Goal: Information Seeking & Learning: Learn about a topic

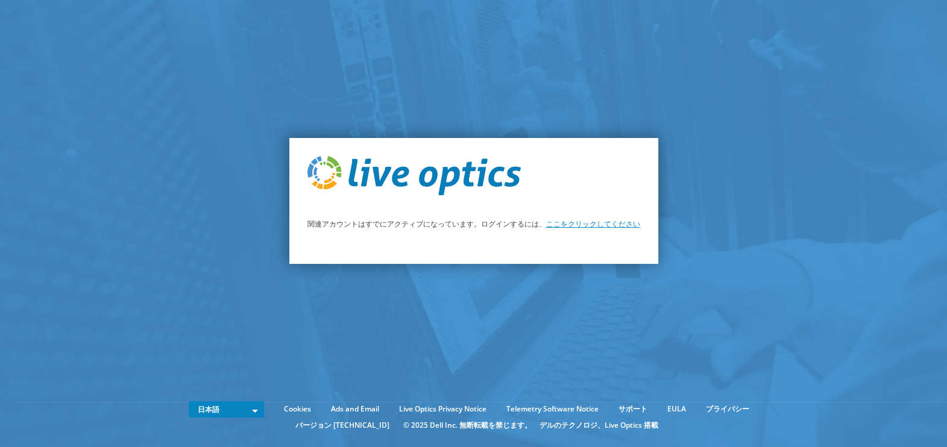
click at [606, 225] on link "ここをクリックしてください" at bounding box center [593, 224] width 94 height 10
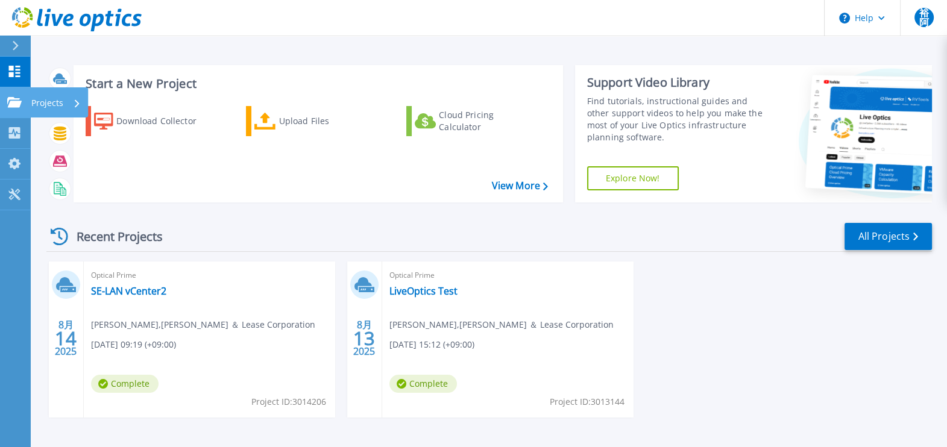
click at [8, 102] on icon at bounding box center [14, 102] width 14 height 10
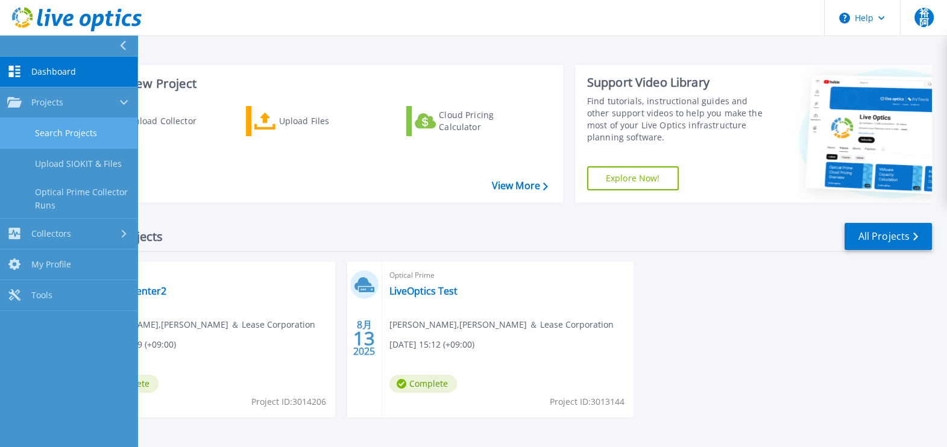
click at [56, 140] on link "Search Projects" at bounding box center [68, 133] width 137 height 31
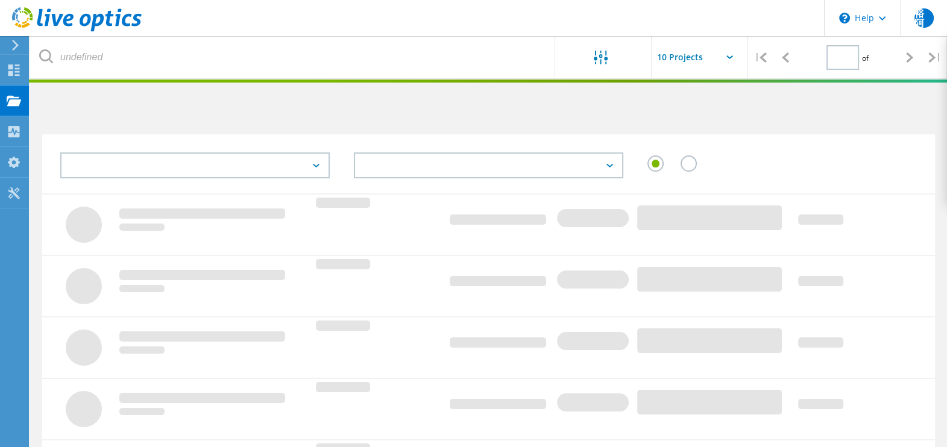
type input "1"
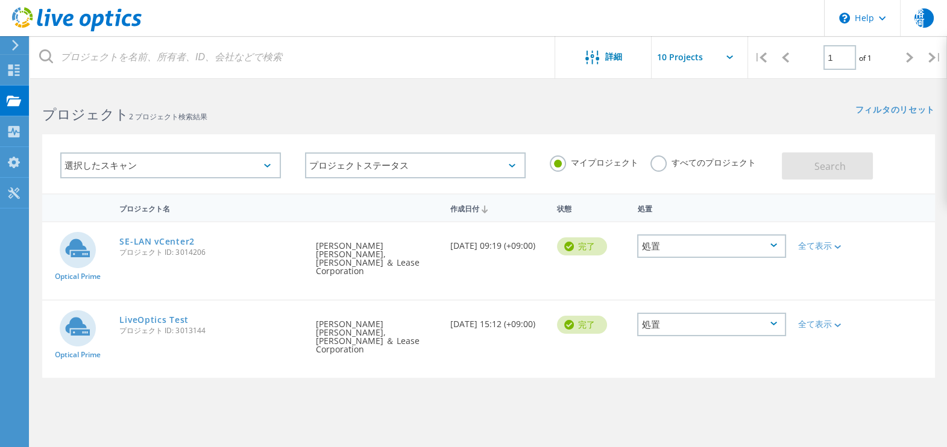
click at [81, 380] on div "プロジェクト名 作成日付 状態 処置 Optical Prime SE-LAN vCenter2 プロジェクト ID: 3014206 要求者 [PERSON…" at bounding box center [488, 349] width 893 height 313
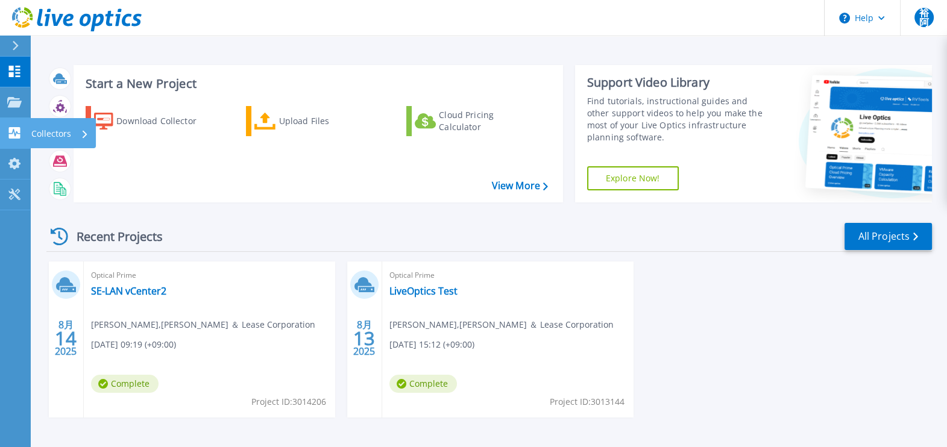
click at [60, 128] on p "Collectors" at bounding box center [51, 133] width 40 height 31
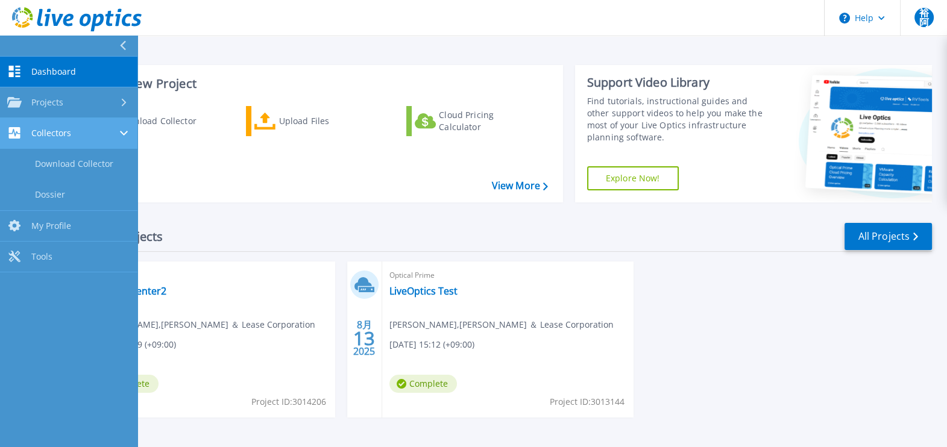
click at [93, 127] on link "Collectors Collectors" at bounding box center [68, 133] width 137 height 31
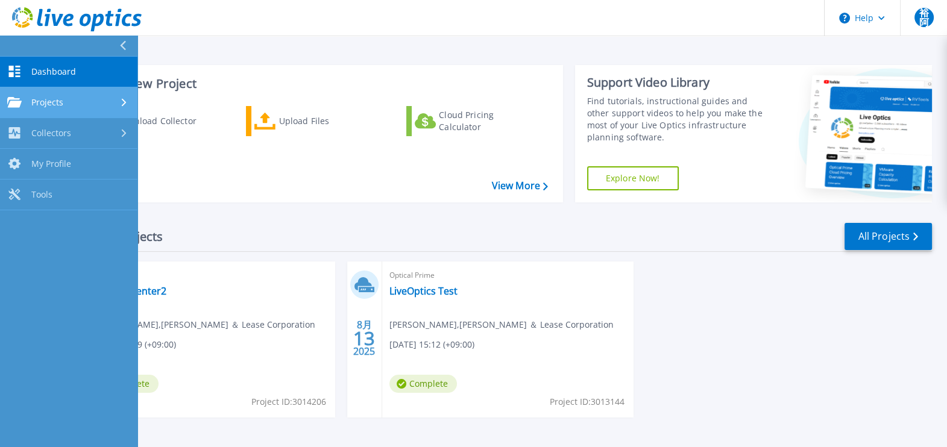
click at [86, 105] on div "Projects" at bounding box center [68, 102] width 123 height 11
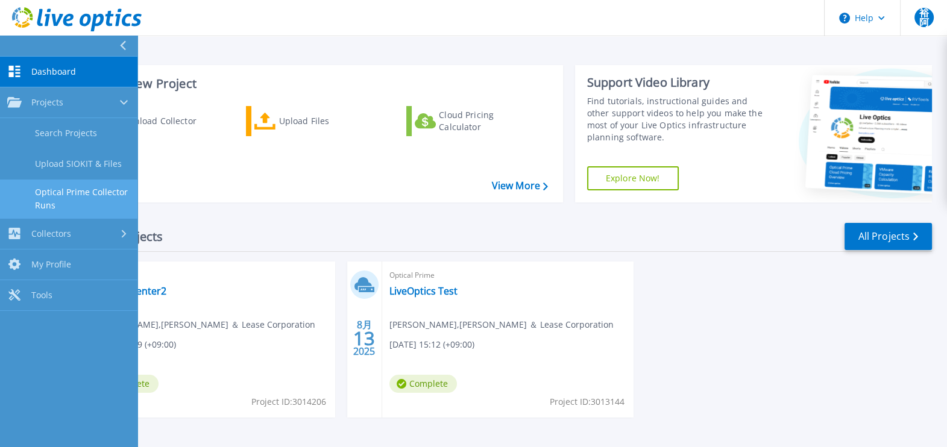
click at [81, 194] on link "Optical Prime Collector Runs" at bounding box center [68, 199] width 137 height 39
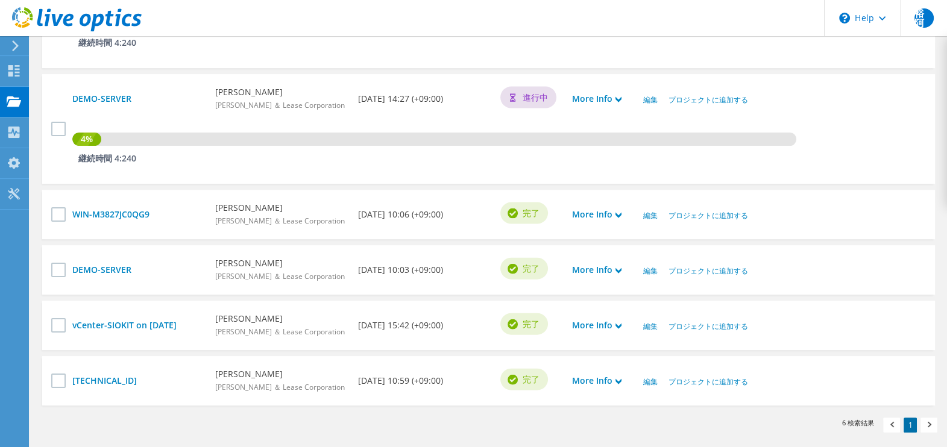
scroll to position [463, 0]
click at [584, 271] on link "More Info" at bounding box center [596, 271] width 49 height 13
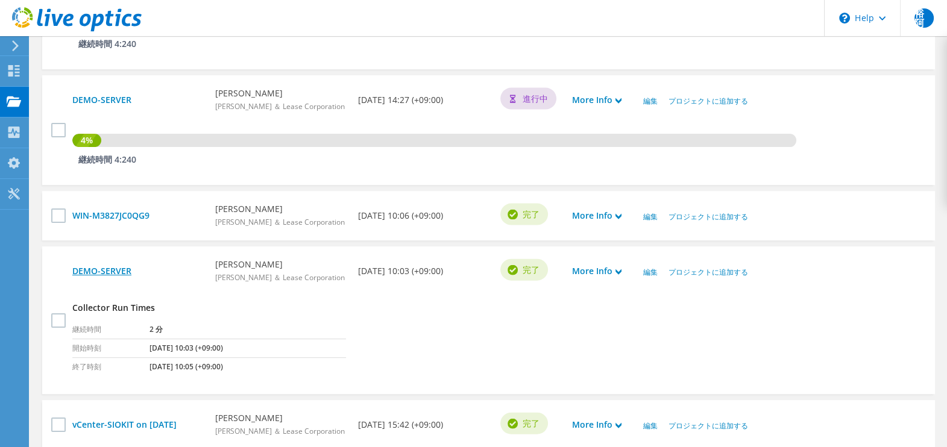
click at [115, 271] on link "DEMO-SERVER" at bounding box center [137, 271] width 131 height 13
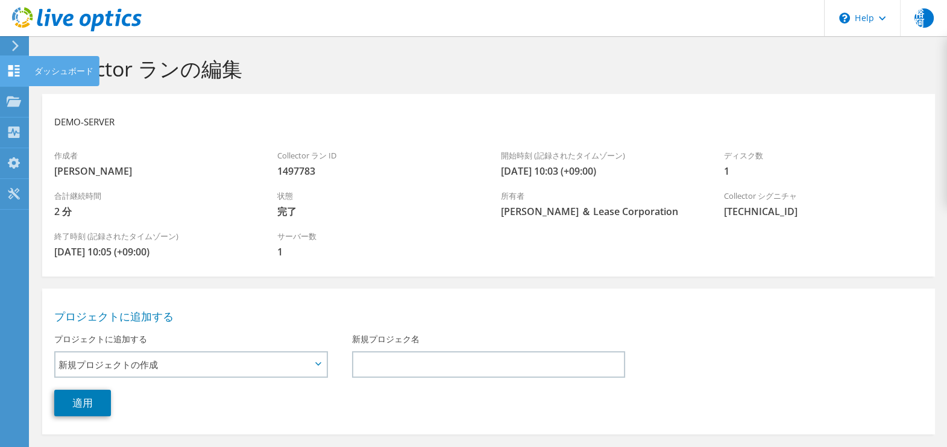
click at [10, 69] on icon at bounding box center [14, 70] width 14 height 11
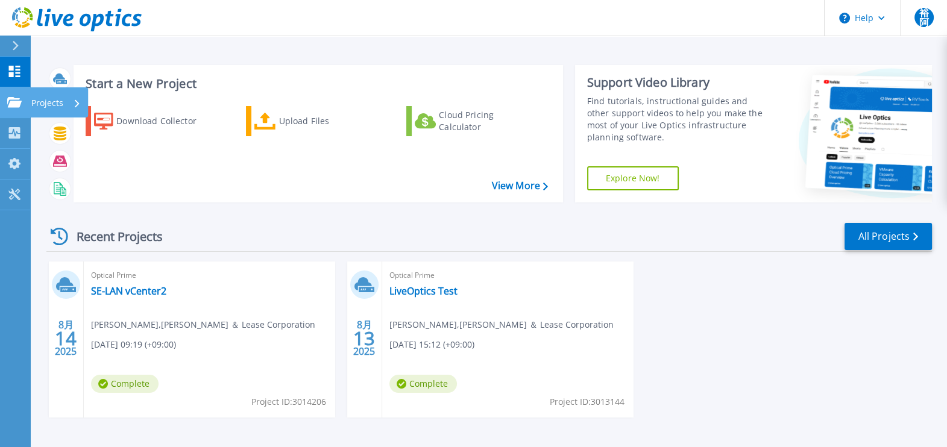
click at [48, 99] on p "Projects" at bounding box center [47, 102] width 32 height 31
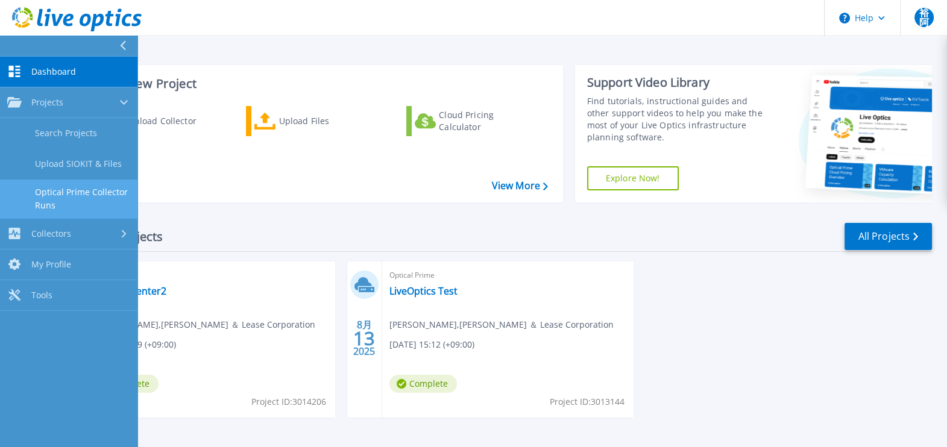
click at [77, 201] on link "Optical Prime Collector Runs" at bounding box center [68, 199] width 137 height 39
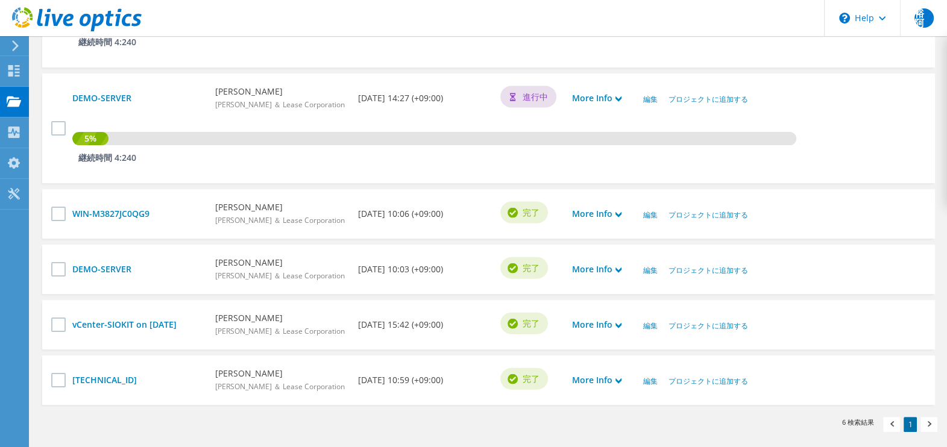
scroll to position [466, 0]
click at [618, 213] on use at bounding box center [618, 213] width 6 height 5
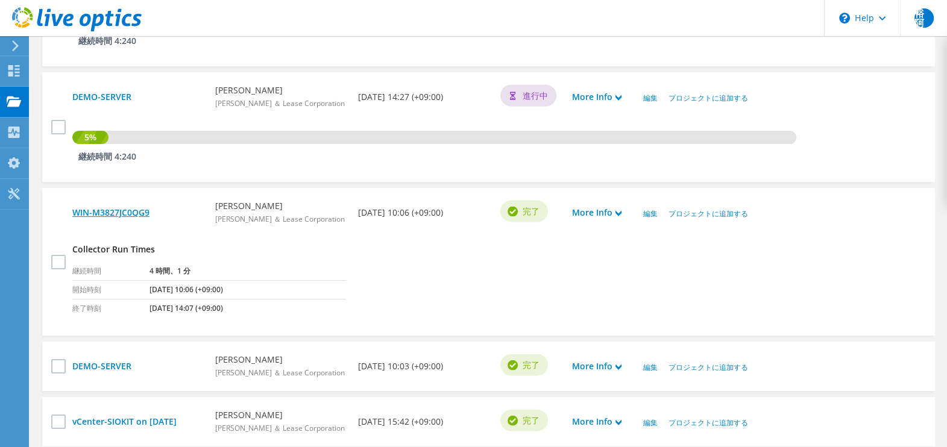
click at [136, 208] on link "WIN-M3827JC0QG9" at bounding box center [137, 212] width 131 height 13
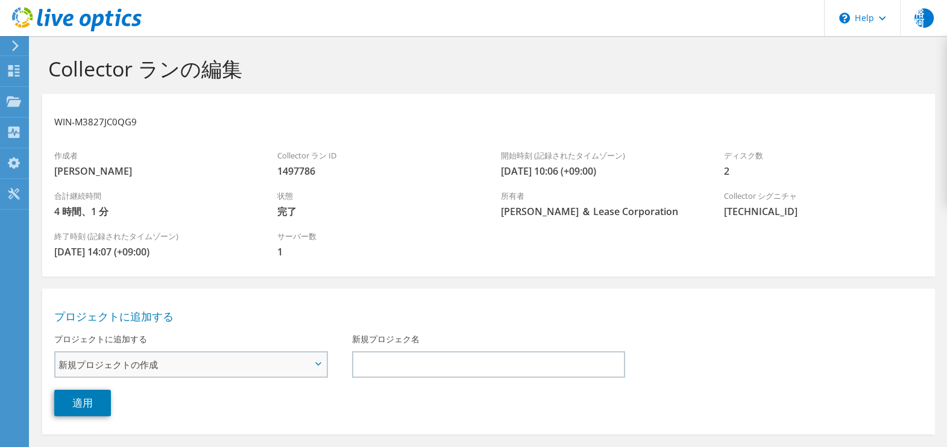
click at [146, 367] on span "新規プロジェクトの作成" at bounding box center [184, 364] width 253 height 14
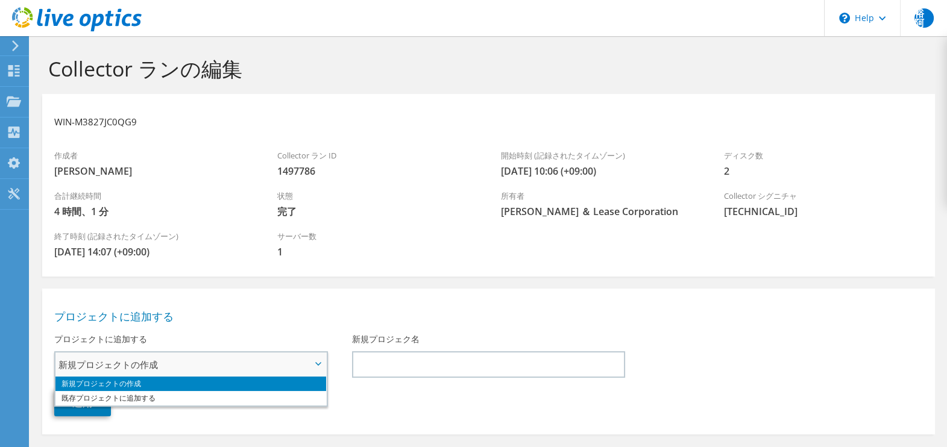
click at [145, 383] on li "新規プロジェクトの作成" at bounding box center [190, 384] width 271 height 14
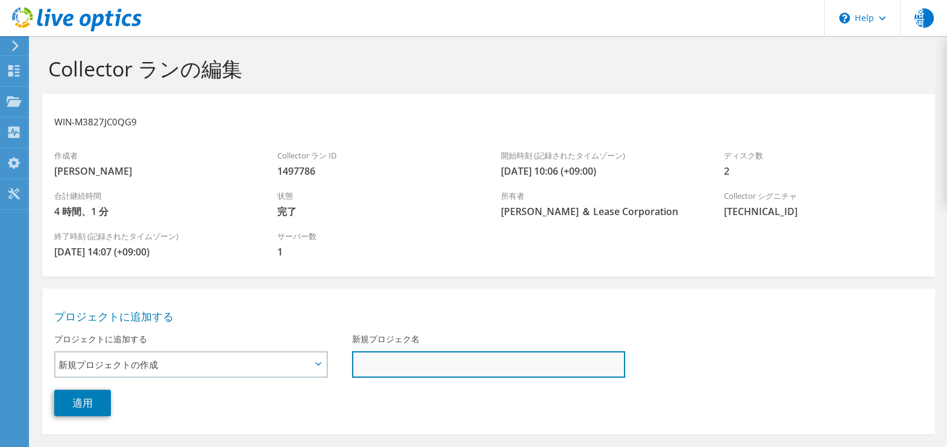
click at [356, 353] on input "新規プロジェク名" at bounding box center [489, 364] width 274 height 27
type input "Hyper-V test"
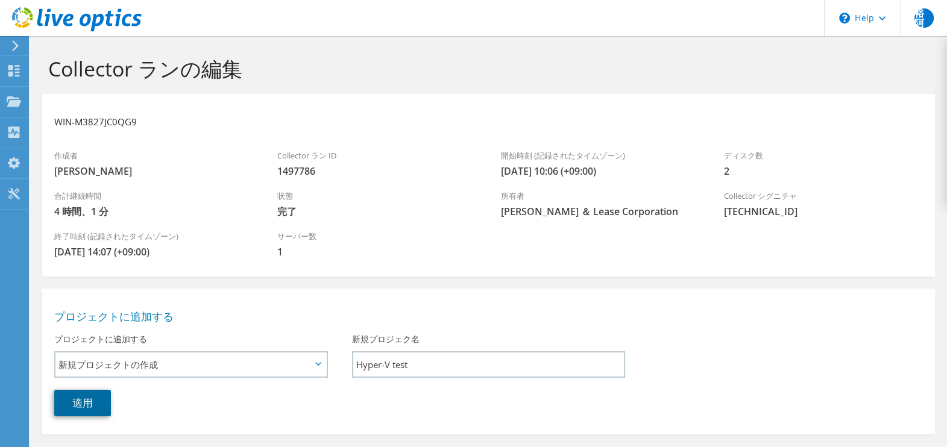
click at [90, 410] on link "適用" at bounding box center [82, 403] width 57 height 27
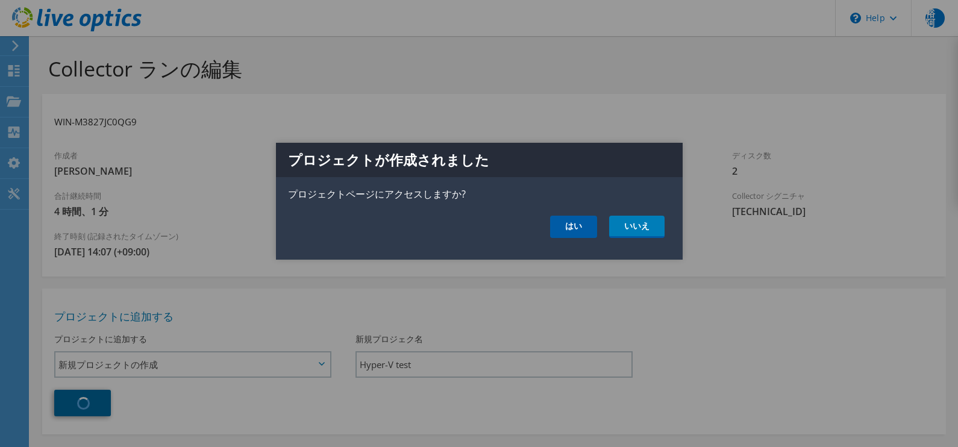
click at [577, 234] on link "はい" at bounding box center [573, 227] width 47 height 22
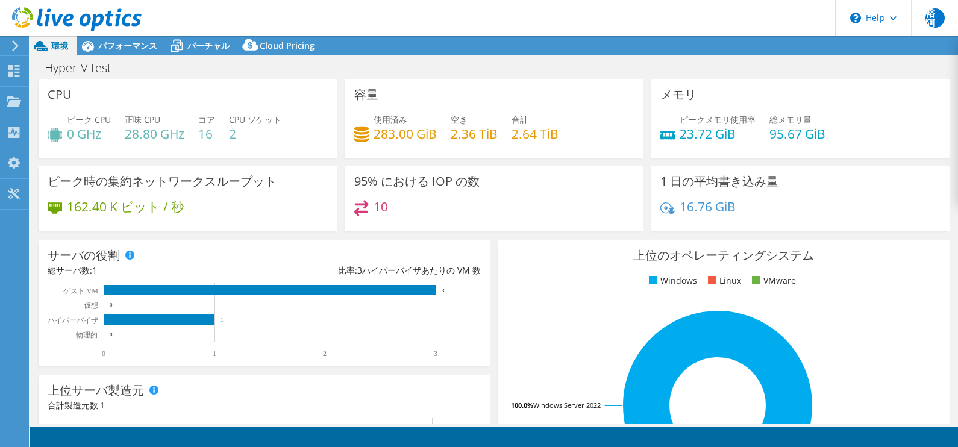
select select "USD"
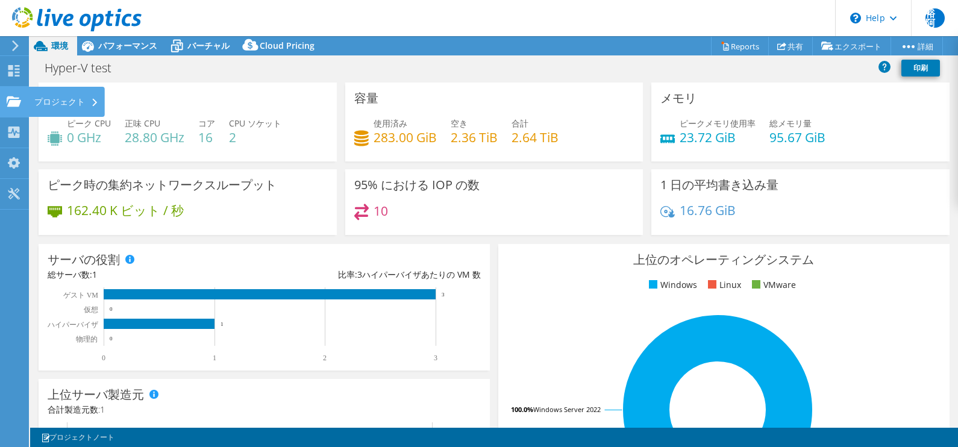
click at [80, 99] on div "プロジェクト" at bounding box center [66, 102] width 77 height 30
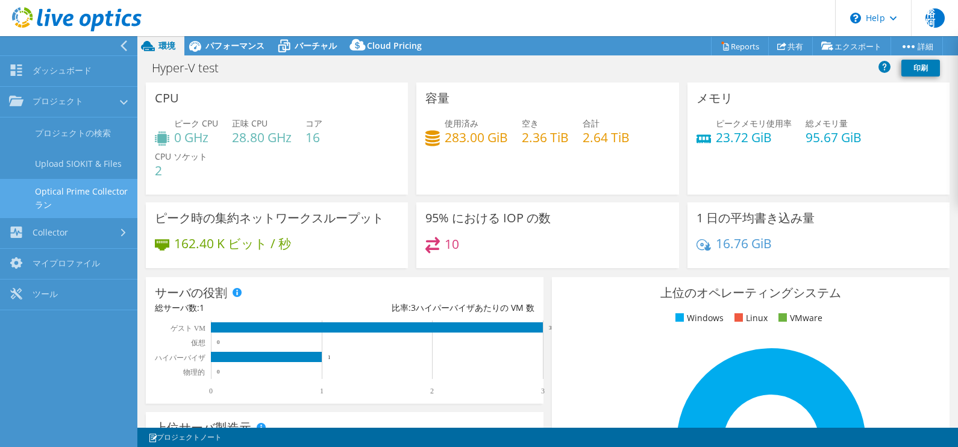
click at [67, 200] on link "Optical Prime Collector ラン" at bounding box center [68, 198] width 137 height 39
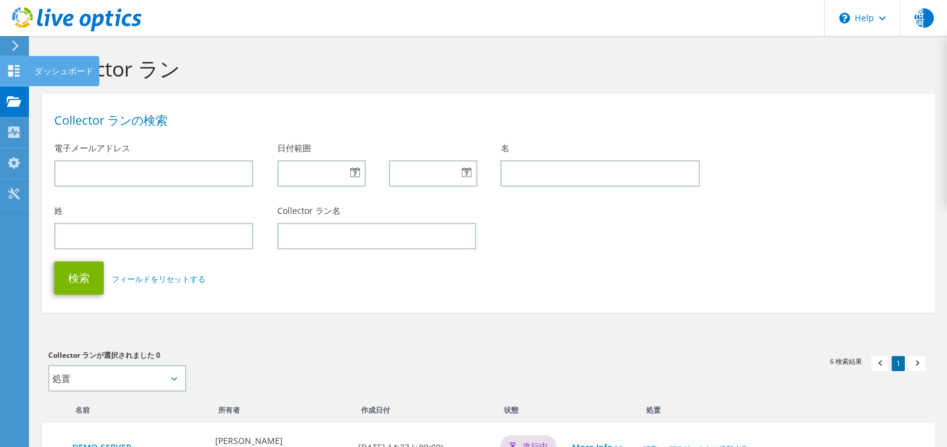
click at [54, 69] on div "ダッシュボード" at bounding box center [63, 71] width 71 height 30
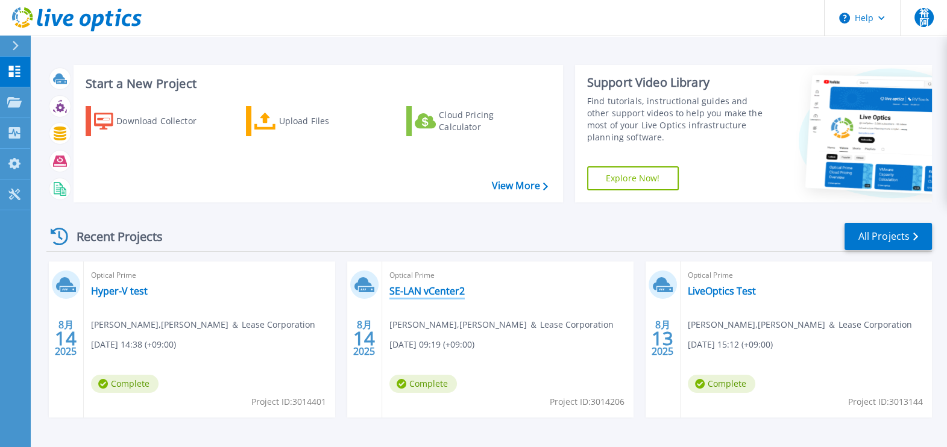
click at [452, 287] on link "SE-LAN vCenter2" at bounding box center [426, 291] width 75 height 12
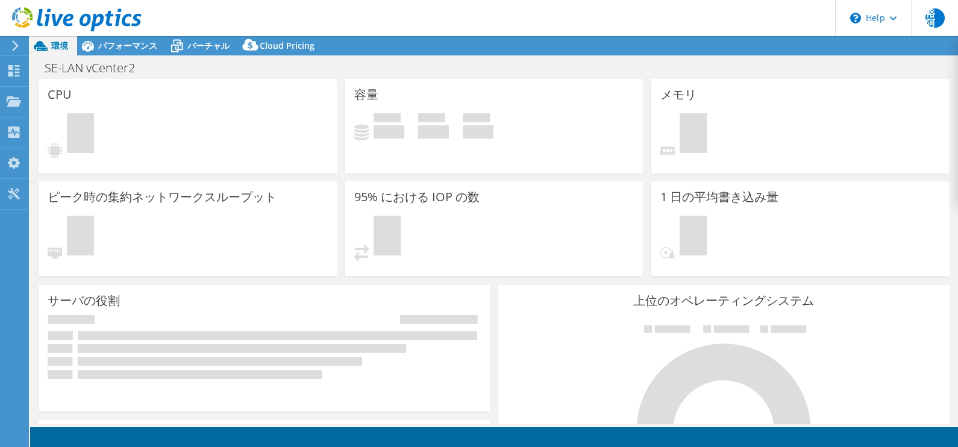
select select "USD"
select select "[GEOGRAPHIC_DATA]"
select select "JPY"
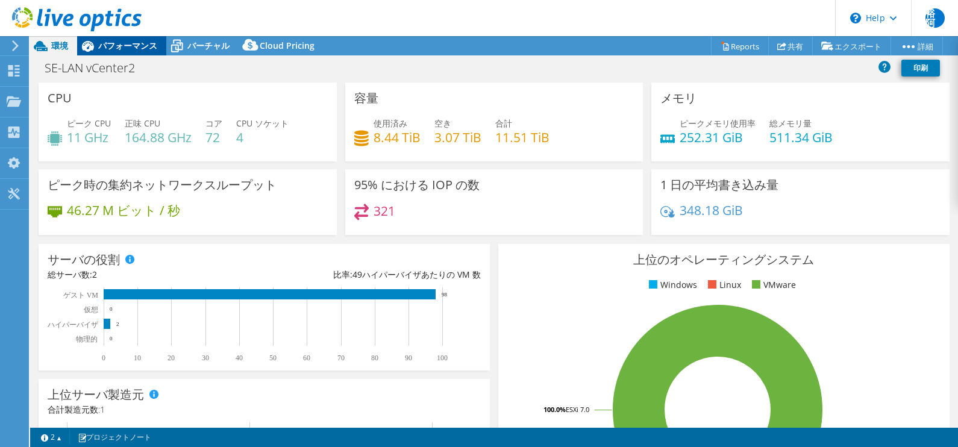
click at [136, 45] on span "パフォーマンス" at bounding box center [127, 45] width 59 height 11
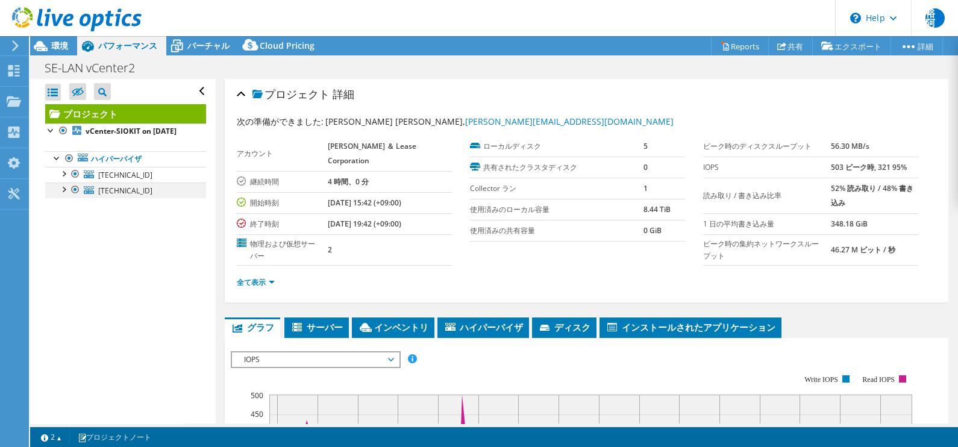
click at [63, 195] on div at bounding box center [63, 189] width 12 height 12
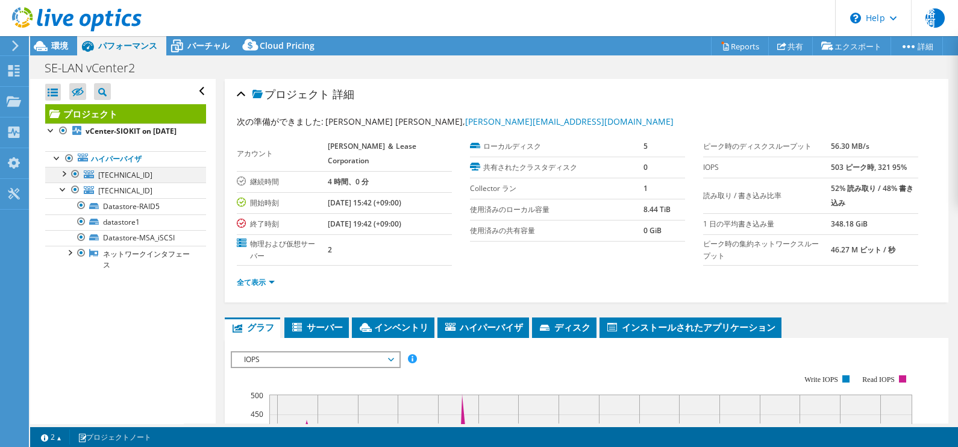
click at [65, 179] on div at bounding box center [63, 173] width 12 height 12
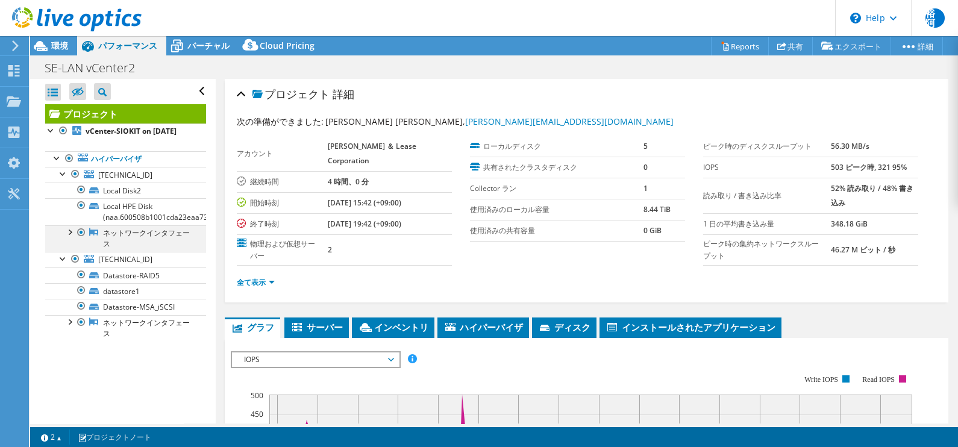
click at [71, 237] on div at bounding box center [69, 231] width 12 height 12
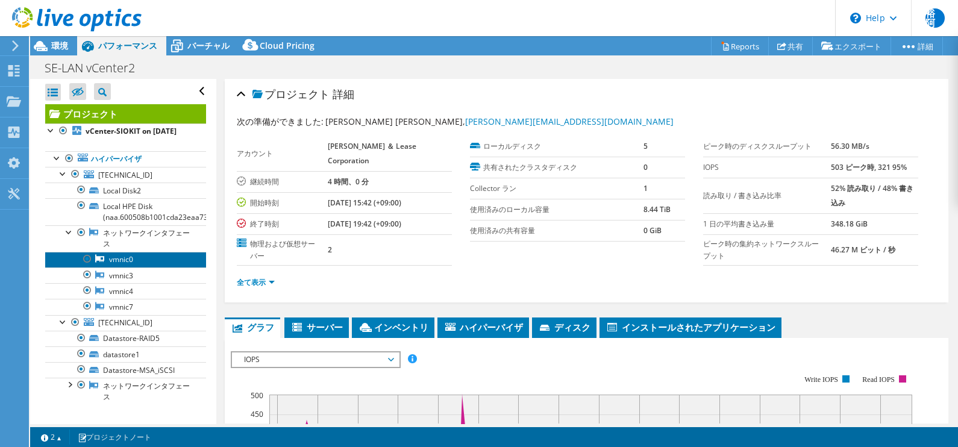
click at [130, 268] on link "vmnic0" at bounding box center [125, 260] width 161 height 16
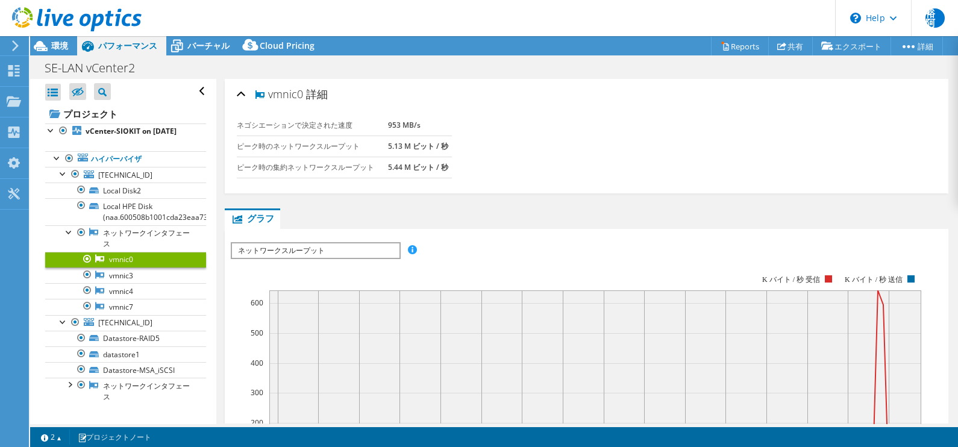
scroll to position [16, 0]
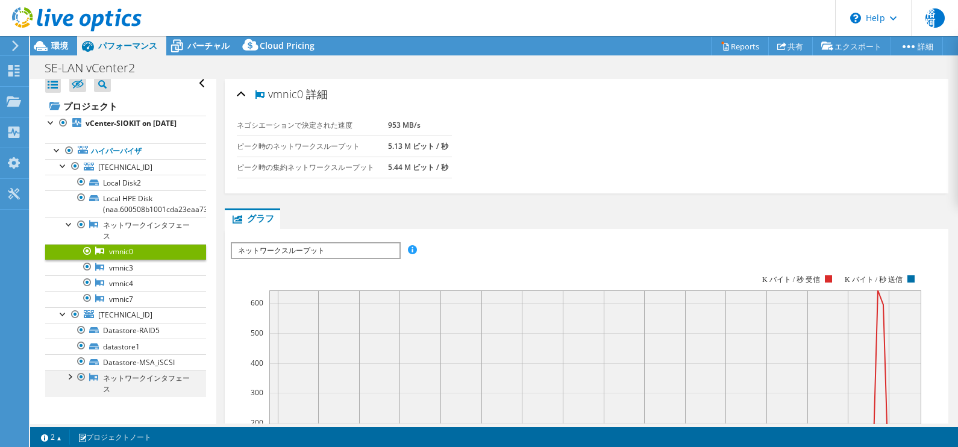
click at [70, 380] on div at bounding box center [69, 376] width 12 height 12
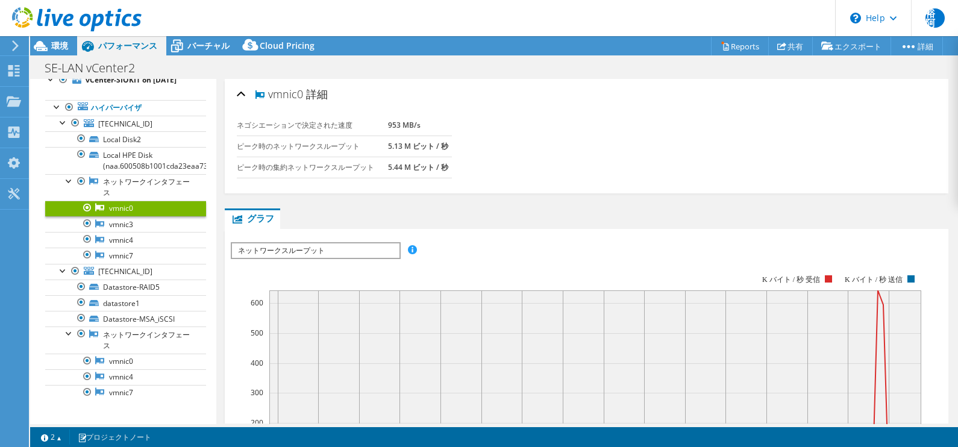
scroll to position [63, 0]
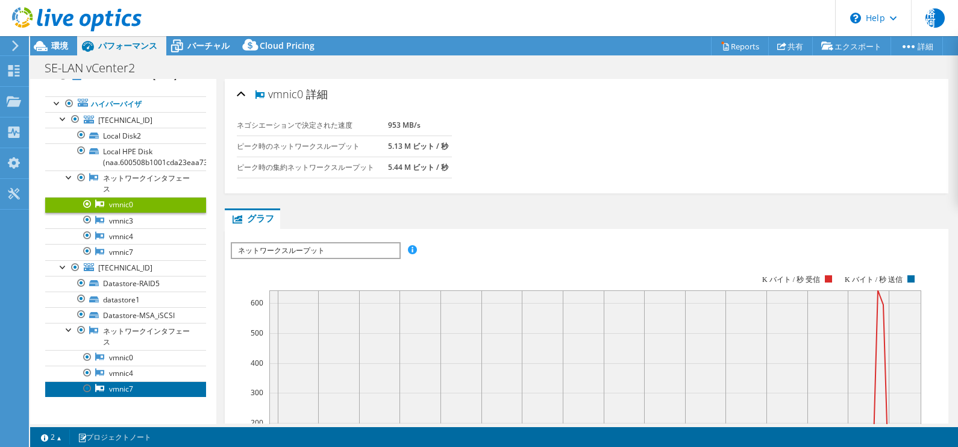
click at [137, 395] on link "vmnic7" at bounding box center [125, 389] width 161 height 16
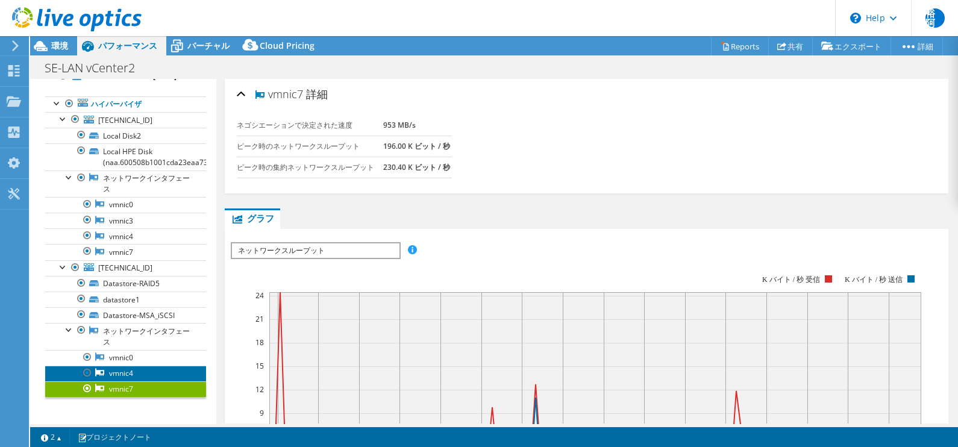
click at [131, 373] on link "vmnic4" at bounding box center [125, 374] width 161 height 16
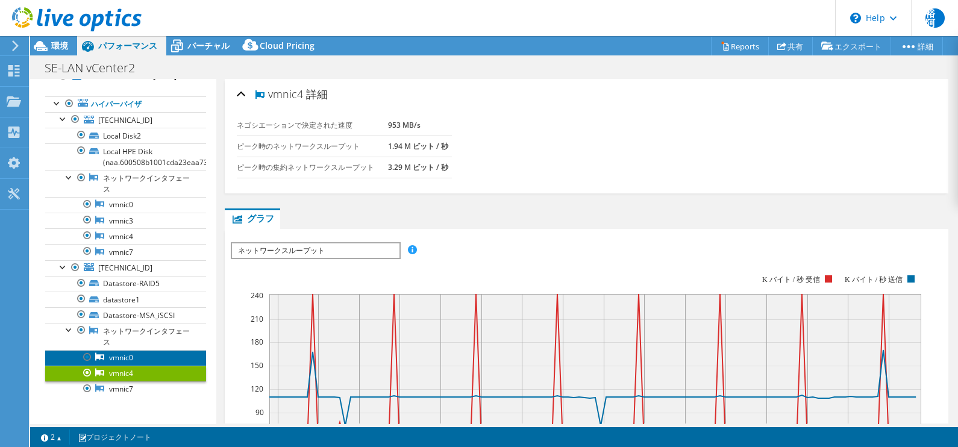
click at [131, 355] on link "vmnic0" at bounding box center [125, 358] width 161 height 16
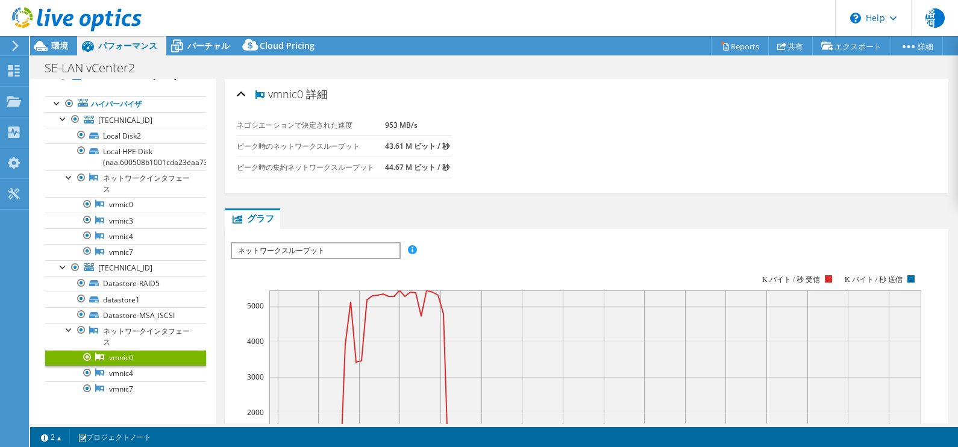
click at [359, 246] on span "ネットワークスループット" at bounding box center [315, 250] width 167 height 14
click at [462, 247] on div "IOPS ディスクスループット IO サイズ レイテンシ キュー深度 CPU の割合 メモリ ページフォールト 参加 ネットワークスループット 上位サーバ（ペ…" at bounding box center [587, 250] width 712 height 16
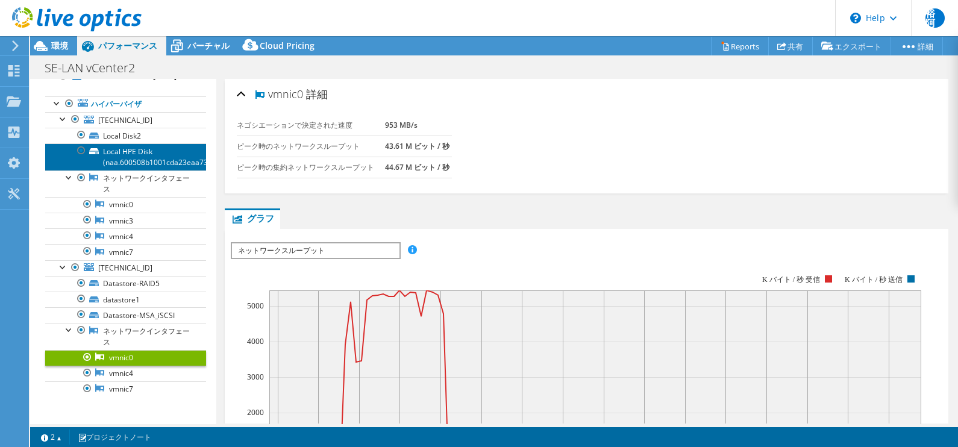
click at [156, 168] on link "Local HPE Disk (naa.600508b1001cda23eaa737ed597ce48d)" at bounding box center [125, 156] width 161 height 27
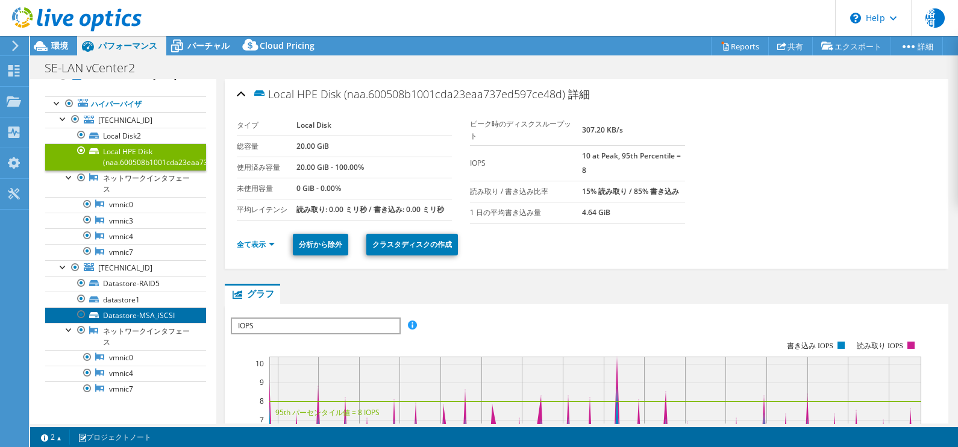
click at [124, 314] on link "Datastore-MSA_iSCSI" at bounding box center [125, 315] width 161 height 16
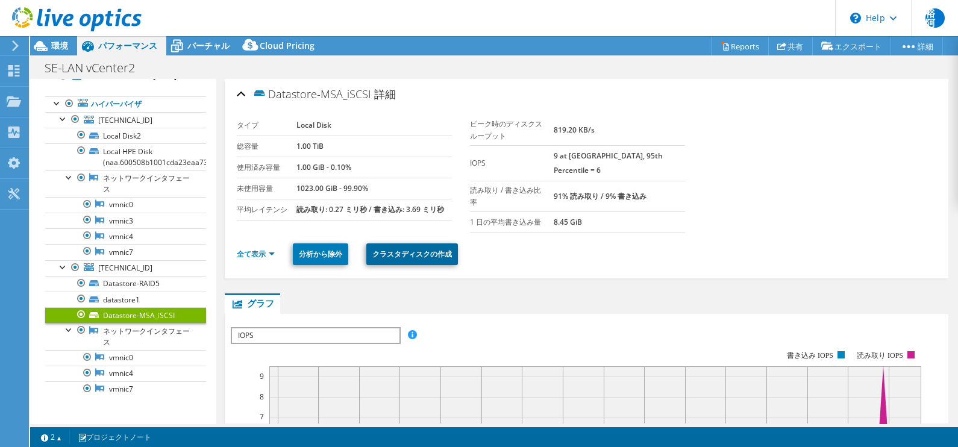
click at [451, 243] on link "クラスタディスクの作成" at bounding box center [412, 254] width 92 height 22
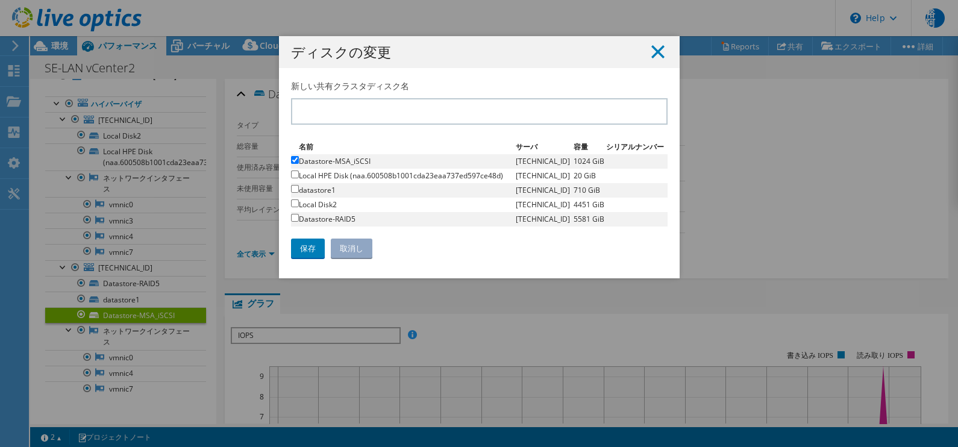
click at [657, 50] on icon at bounding box center [657, 51] width 13 height 13
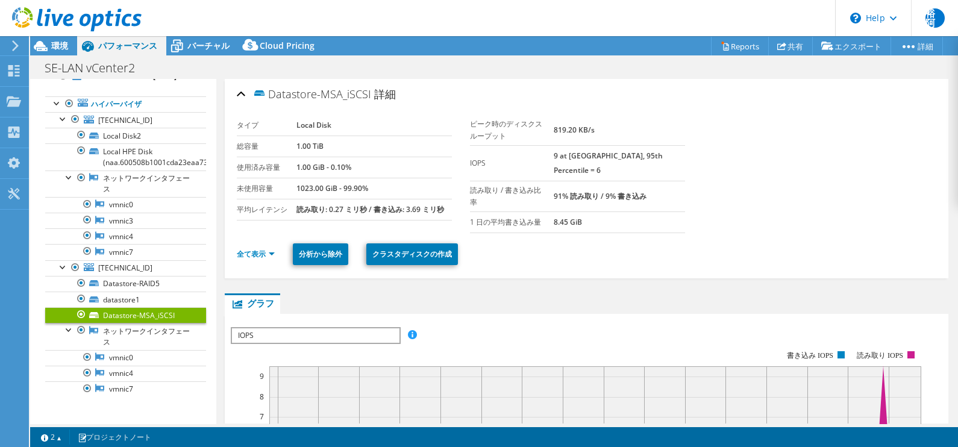
click at [770, 169] on section "タイプ Local Disk 総容量 1.00 TiB 使用済み容量 1.00 GiB - 0.10% 未使用容量 1023.00 GiB - 99.90% …" at bounding box center [587, 174] width 700 height 118
click at [254, 248] on li "全て表示" at bounding box center [259, 254] width 45 height 13
click at [254, 249] on link "全て表示" at bounding box center [256, 254] width 38 height 10
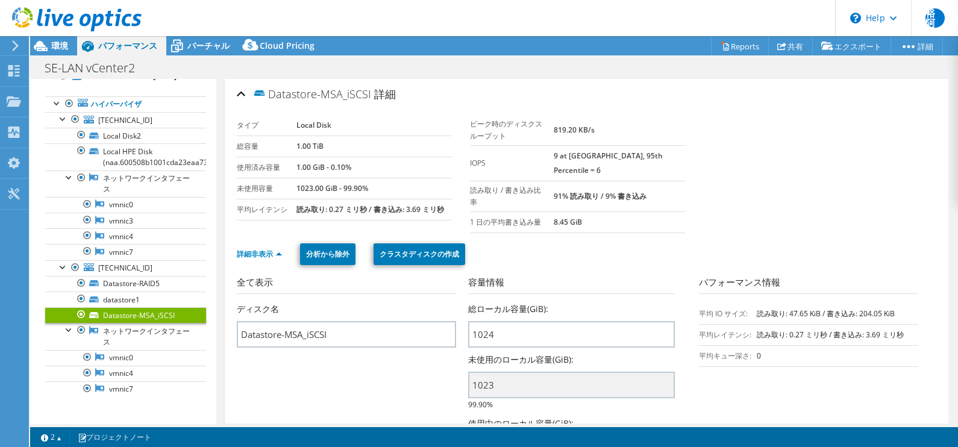
click at [824, 233] on div "詳細非表示 分析から除外 クラスタディスクの作成" at bounding box center [587, 254] width 700 height 42
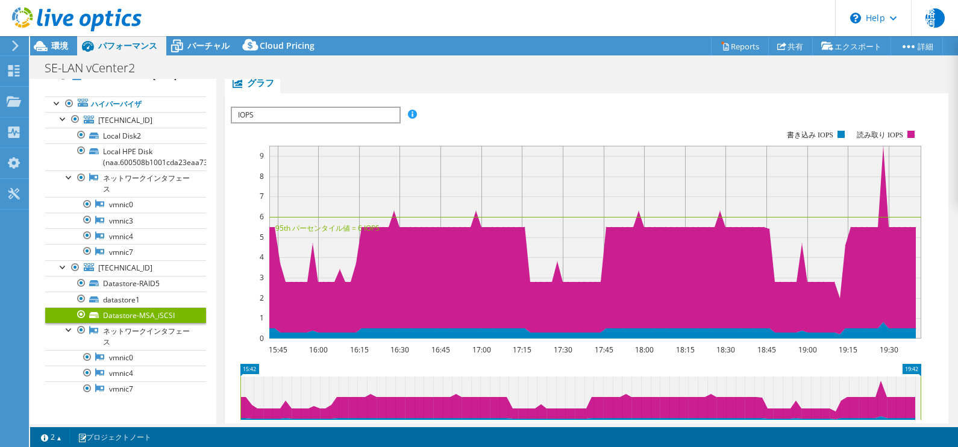
scroll to position [660, 0]
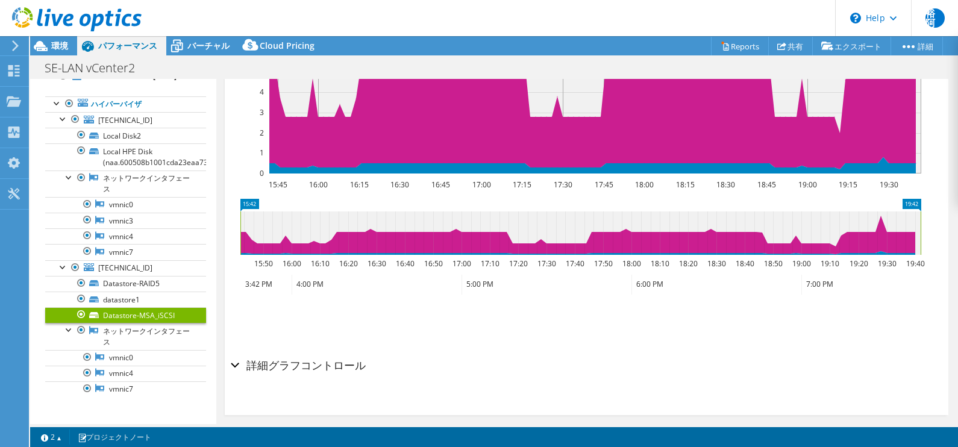
click at [233, 356] on div "詳細グラフコントロール" at bounding box center [587, 366] width 712 height 26
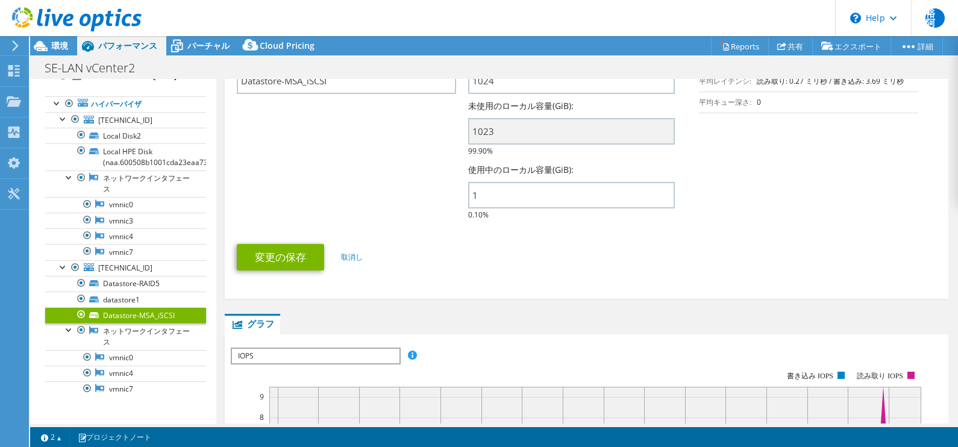
scroll to position [0, 0]
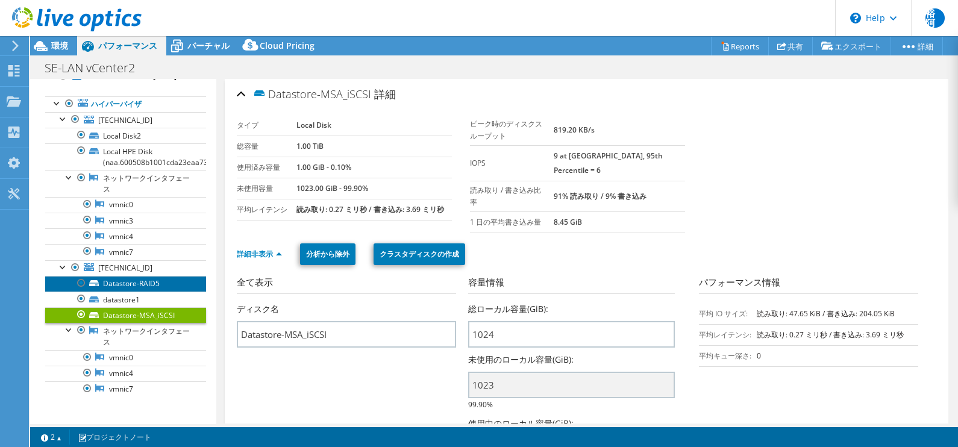
click at [118, 284] on link "Datastore-RAID5" at bounding box center [125, 284] width 161 height 16
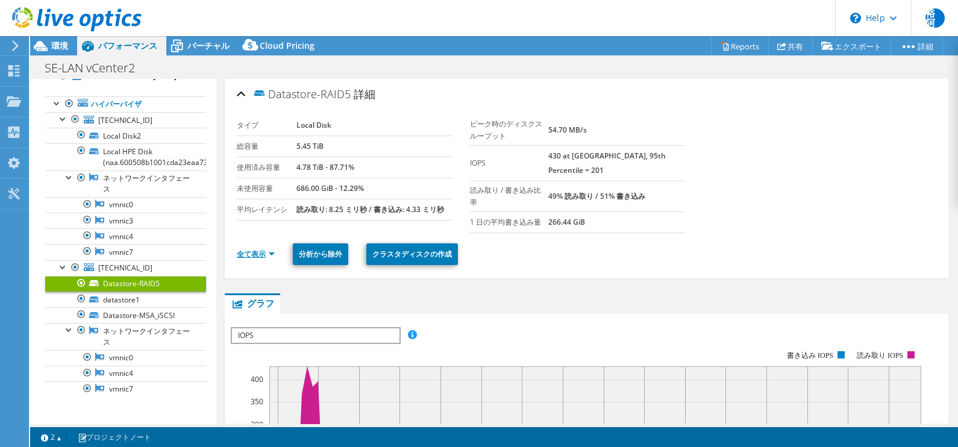
click at [253, 249] on link "全て表示" at bounding box center [256, 254] width 38 height 10
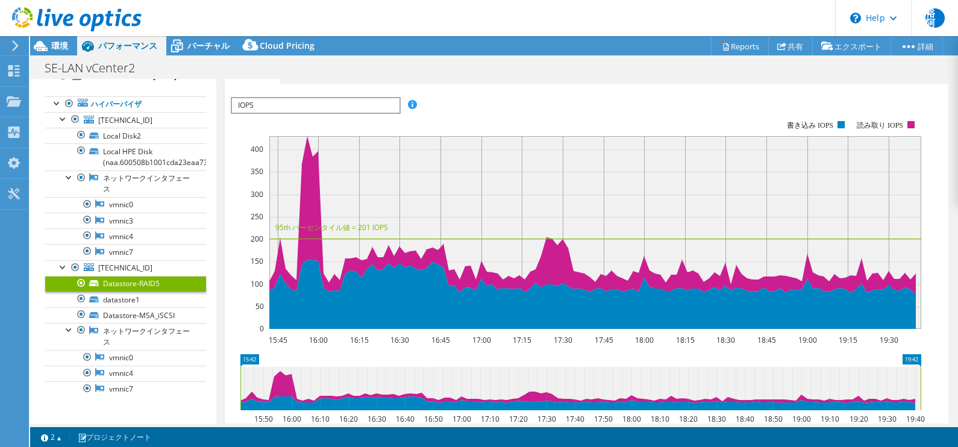
scroll to position [506, 0]
